Goal: Use online tool/utility: Utilize a website feature to perform a specific function

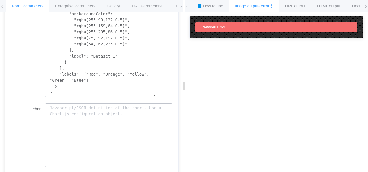
scroll to position [201, 0]
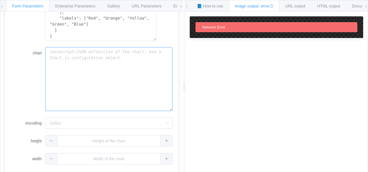
click at [124, 85] on textarea "chart" at bounding box center [108, 79] width 127 height 64
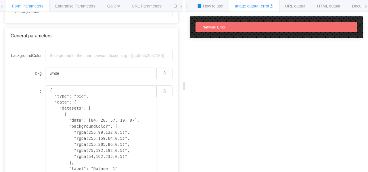
scroll to position [0, 0]
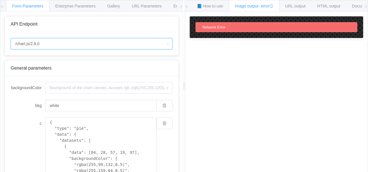
click at [125, 43] on input "/chart.js/2.8.0" at bounding box center [92, 43] width 162 height 11
click at [68, 59] on li "/chart" at bounding box center [92, 60] width 162 height 10
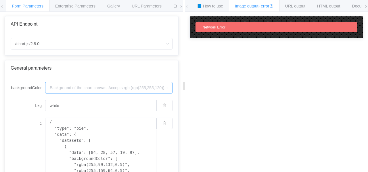
click at [91, 86] on input "backgroundColor" at bounding box center [108, 87] width 127 height 11
type input "/chart"
type input "20"
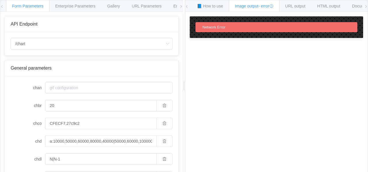
click at [70, 40] on input "/chart" at bounding box center [92, 43] width 162 height 11
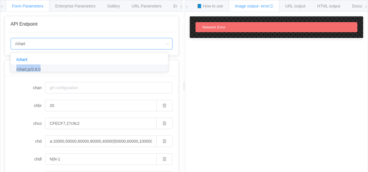
drag, startPoint x: 69, startPoint y: 63, endPoint x: 69, endPoint y: 69, distance: 6.6
click at [69, 69] on ul "/chart /chart.js/2.8.0" at bounding box center [92, 64] width 162 height 23
click at [69, 69] on li "/chart.js/2.8.0" at bounding box center [92, 69] width 162 height 10
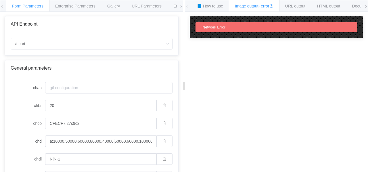
type input "/chart.js/2.8.0"
type input "white"
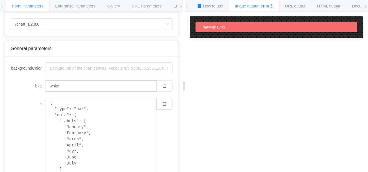
scroll to position [29, 0]
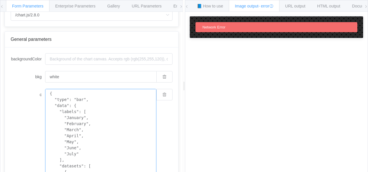
click at [77, 112] on textarea "{ "type": "bar", "data": { "labels": [ "January", "February", "March", "April",…" at bounding box center [100, 151] width 111 height 124
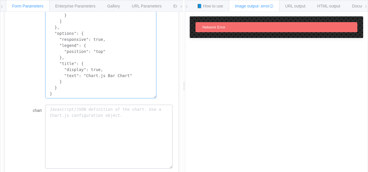
scroll to position [201, 0]
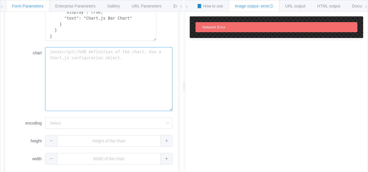
click at [118, 85] on textarea "chart" at bounding box center [108, 79] width 127 height 64
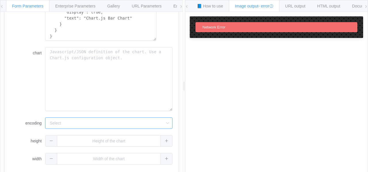
click at [97, 124] on input "encoding" at bounding box center [108, 122] width 127 height 11
drag, startPoint x: 26, startPoint y: 116, endPoint x: 32, endPoint y: 119, distance: 6.2
click at [26, 116] on form "backgroundColor bkg white c { "type": "bar", "data": { "labels": [ "January", "…" at bounding box center [92, 22] width 162 height 283
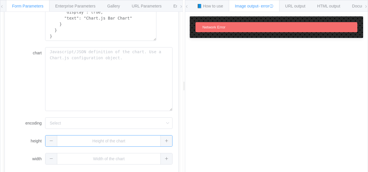
click at [83, 143] on input "text" at bounding box center [108, 140] width 127 height 11
click at [207, 119] on div "How to maximize Image Charts in 3 steps Read the step-by-[PERSON_NAME] to the I…" at bounding box center [276, 96] width 182 height 169
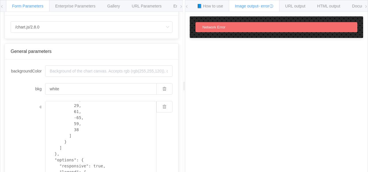
scroll to position [0, 0]
